Goal: Information Seeking & Learning: Learn about a topic

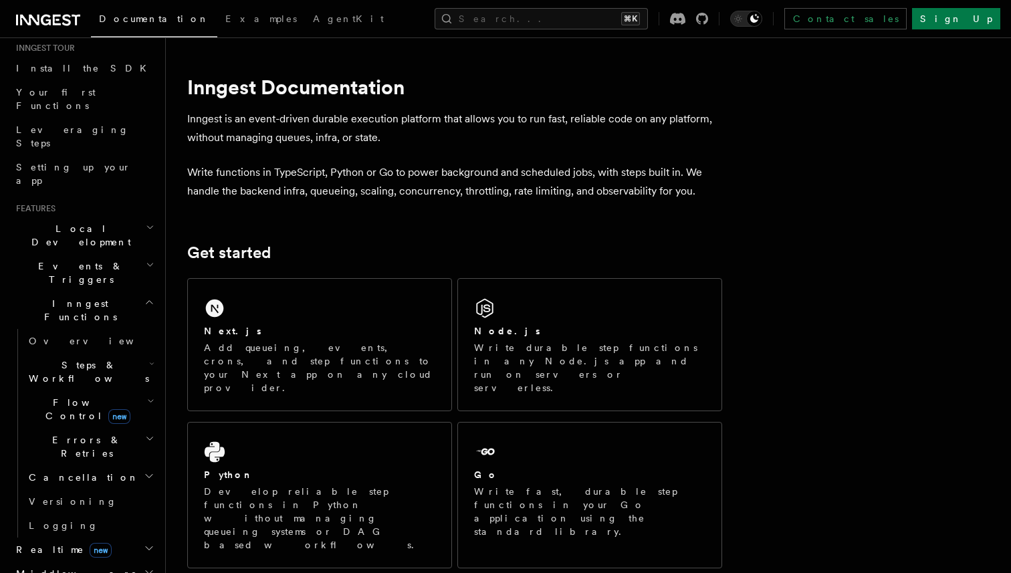
scroll to position [148, 0]
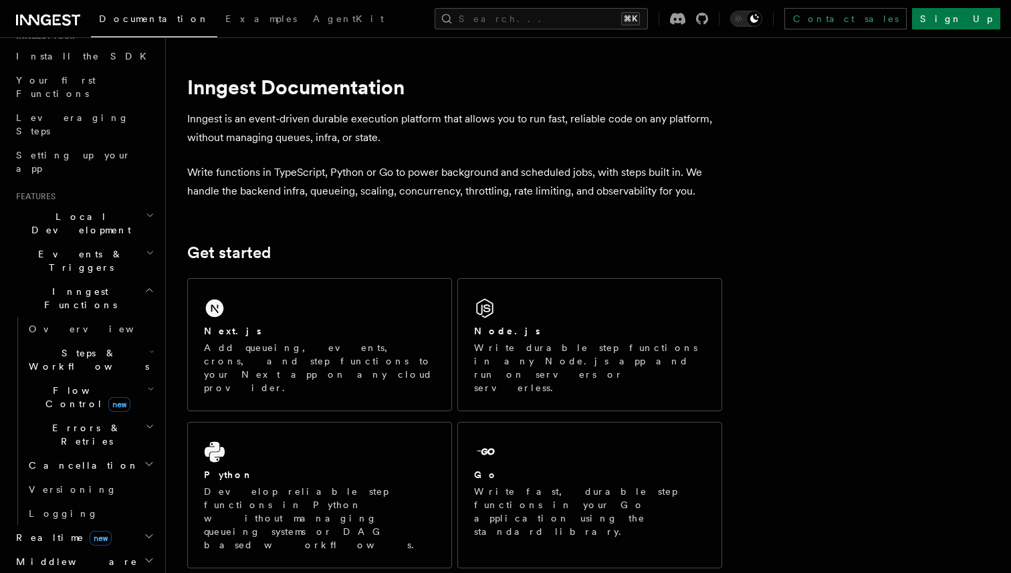
click at [64, 247] on span "Events & Triggers" at bounding box center [78, 260] width 135 height 27
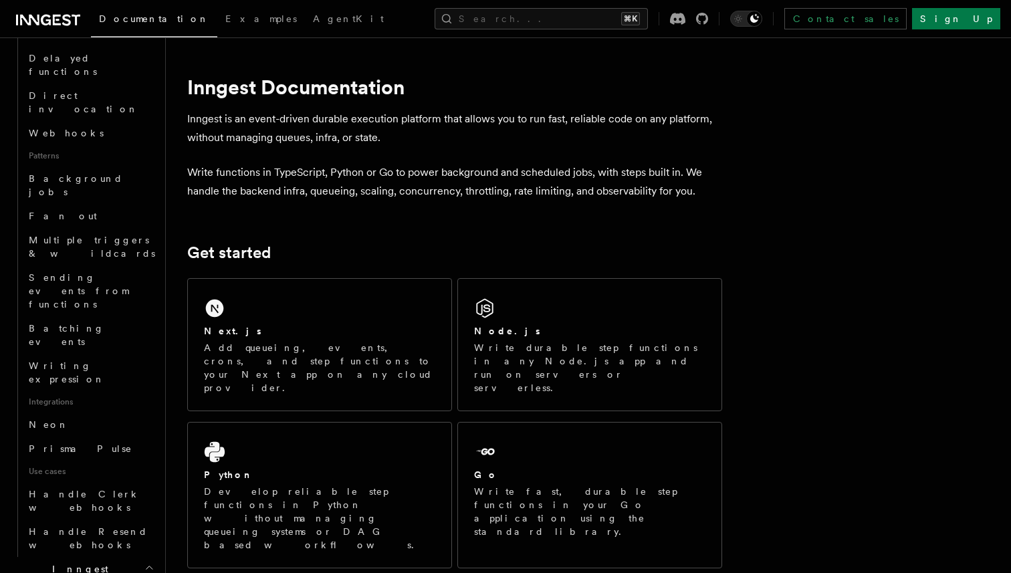
scroll to position [546, 0]
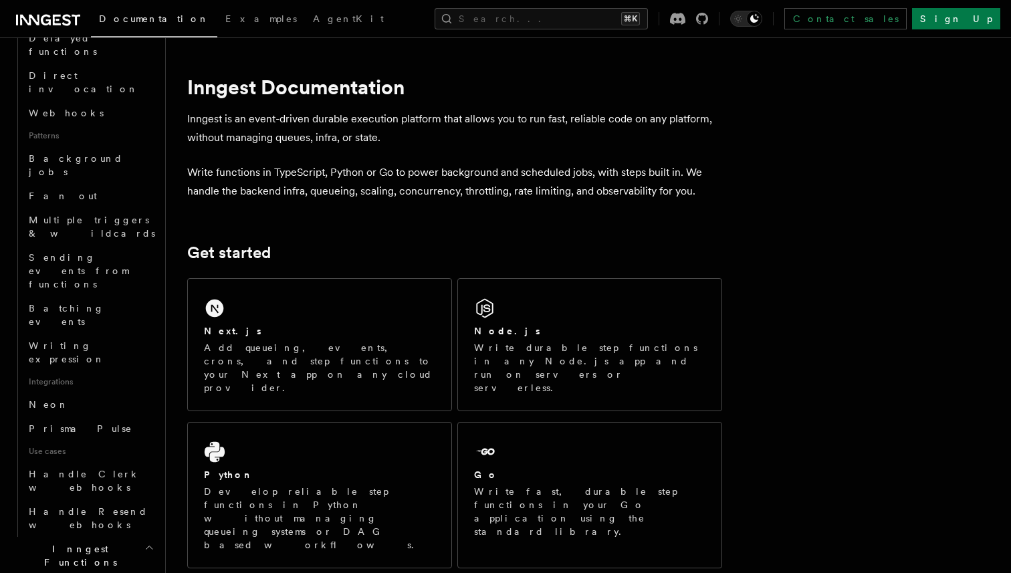
click at [68, 542] on span "Inngest Functions" at bounding box center [78, 555] width 134 height 27
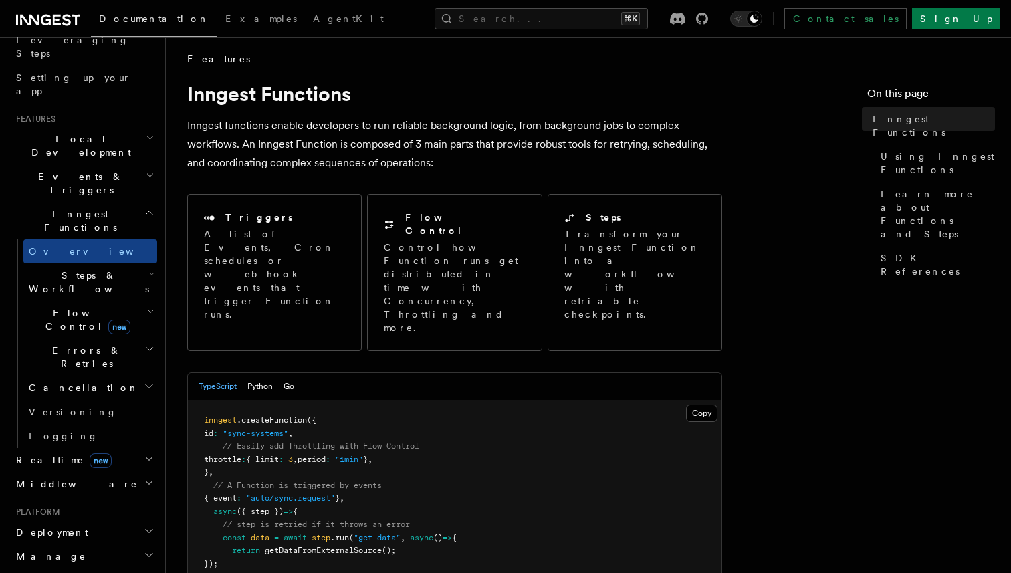
scroll to position [221, 0]
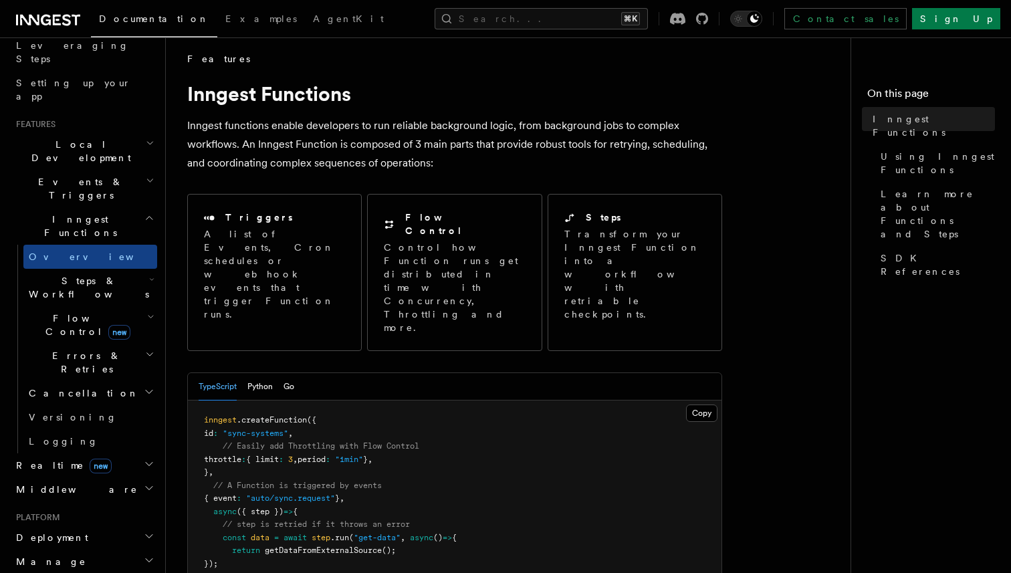
click at [58, 274] on span "Steps & Workflows" at bounding box center [86, 287] width 126 height 27
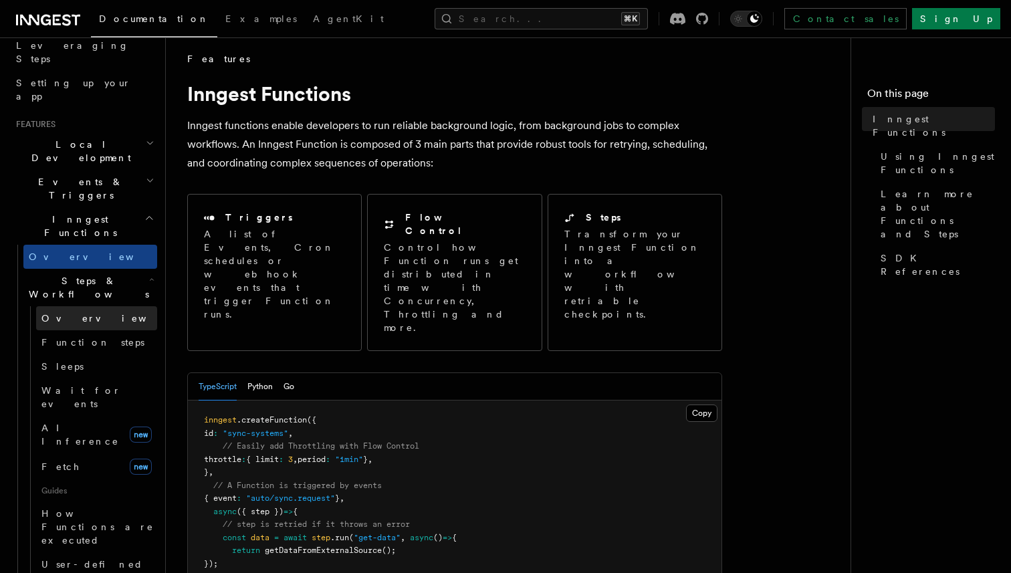
click at [72, 313] on span "Overview" at bounding box center [110, 318] width 138 height 11
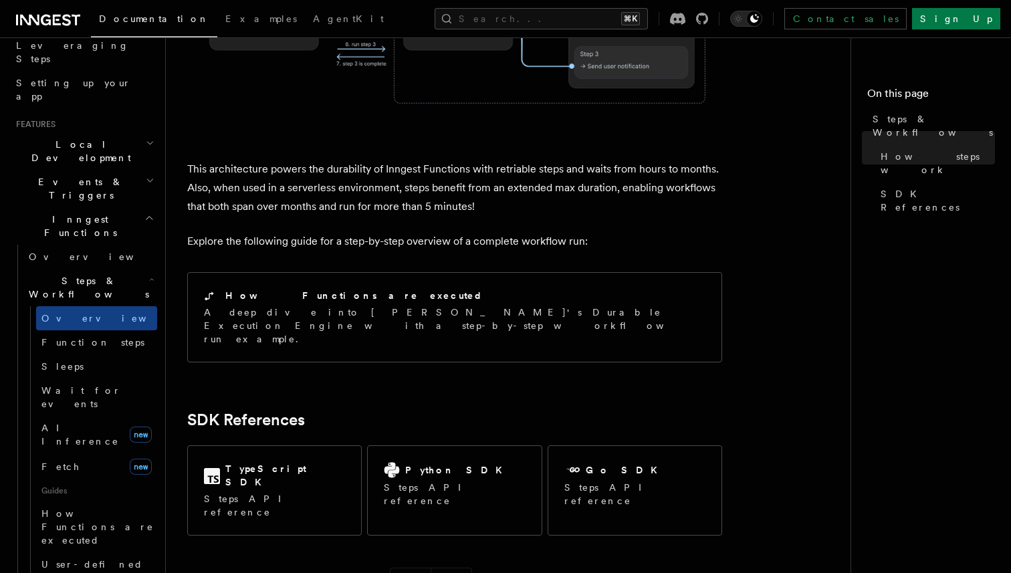
scroll to position [1362, 0]
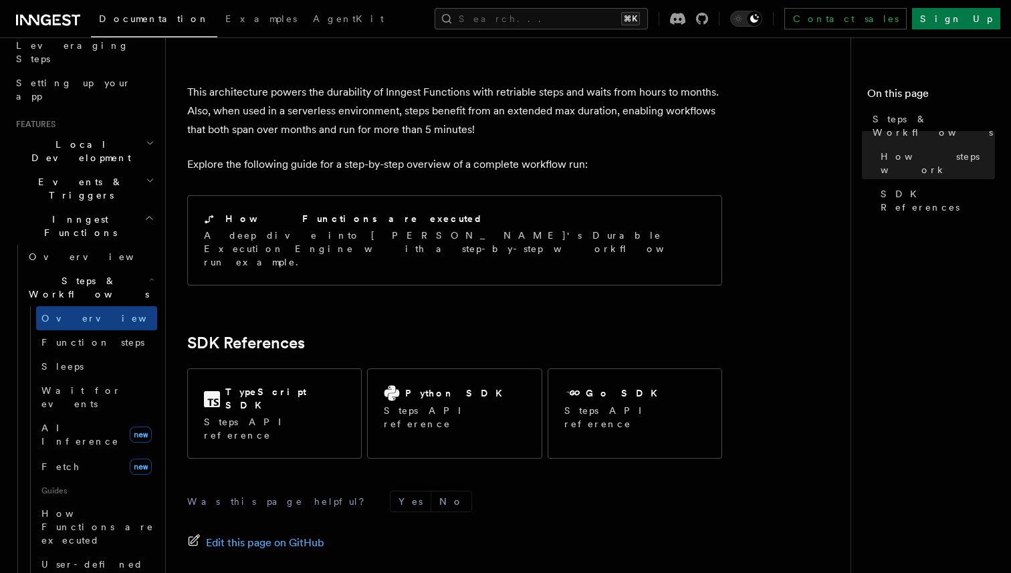
click at [70, 213] on span "Inngest Functions" at bounding box center [78, 226] width 134 height 27
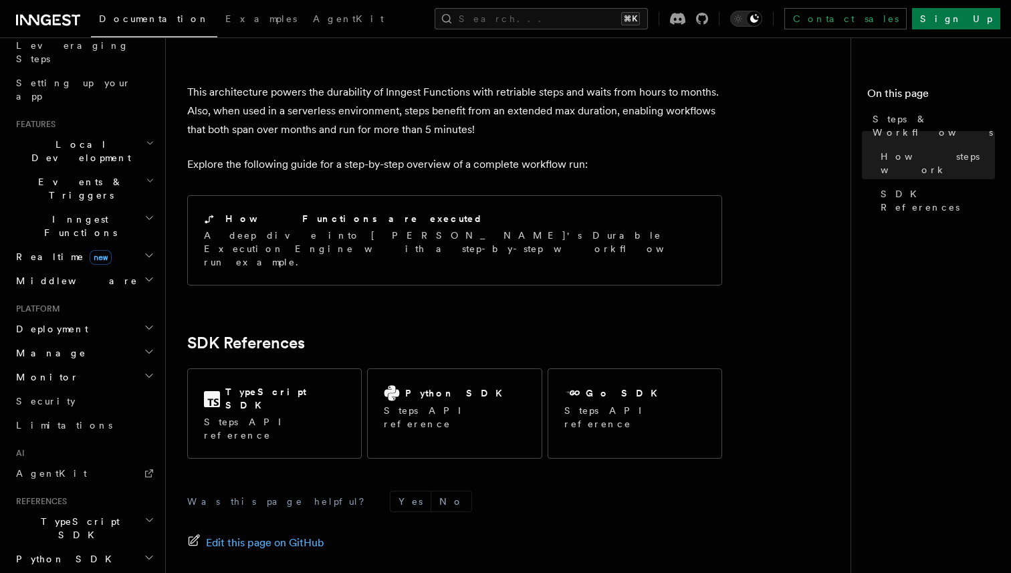
click at [70, 213] on span "Inngest Functions" at bounding box center [78, 226] width 134 height 27
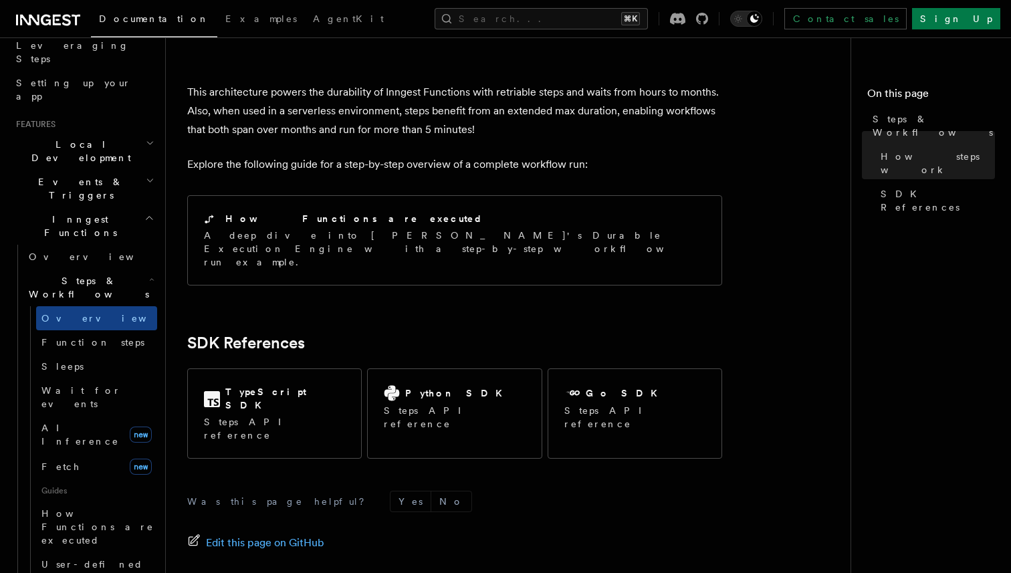
click at [126, 28] on link "Documentation" at bounding box center [154, 20] width 126 height 33
